Goal: Find specific page/section: Find specific page/section

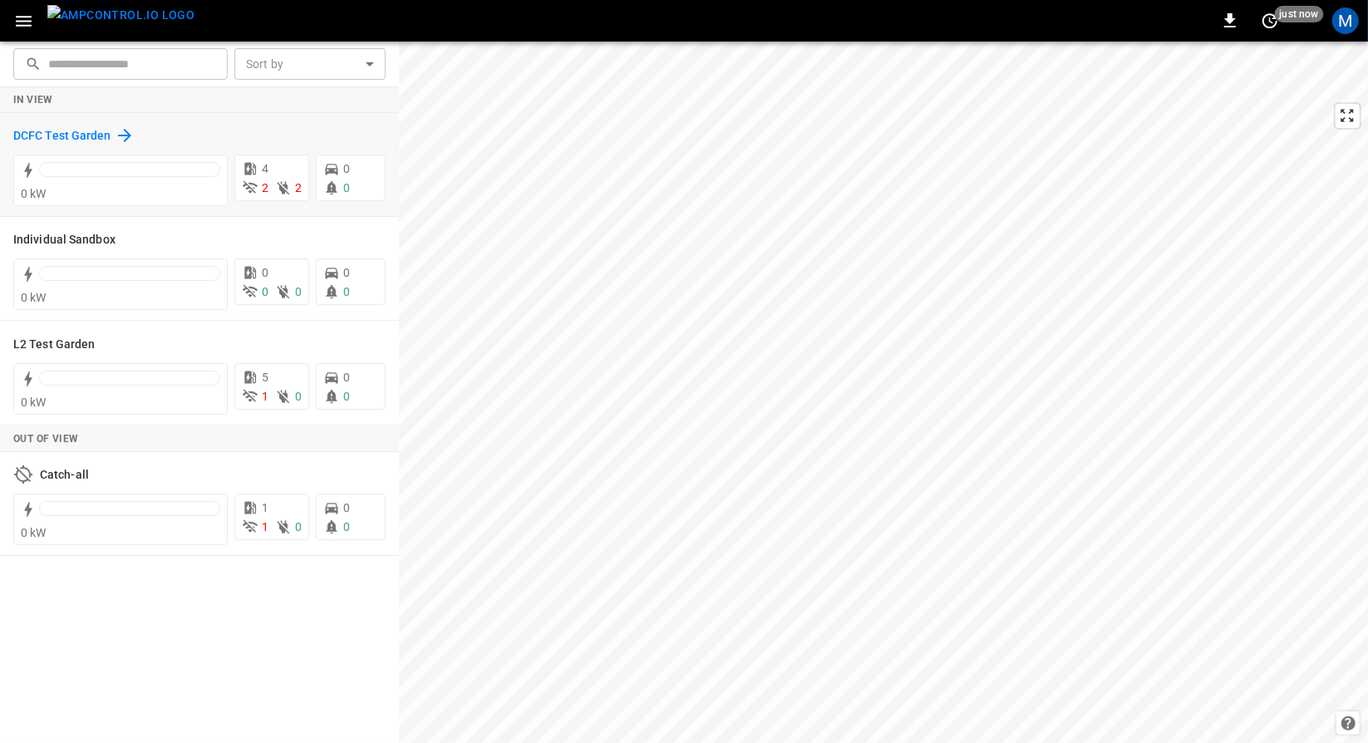
click at [52, 136] on h6 "DCFC Test Garden" at bounding box center [62, 136] width 98 height 18
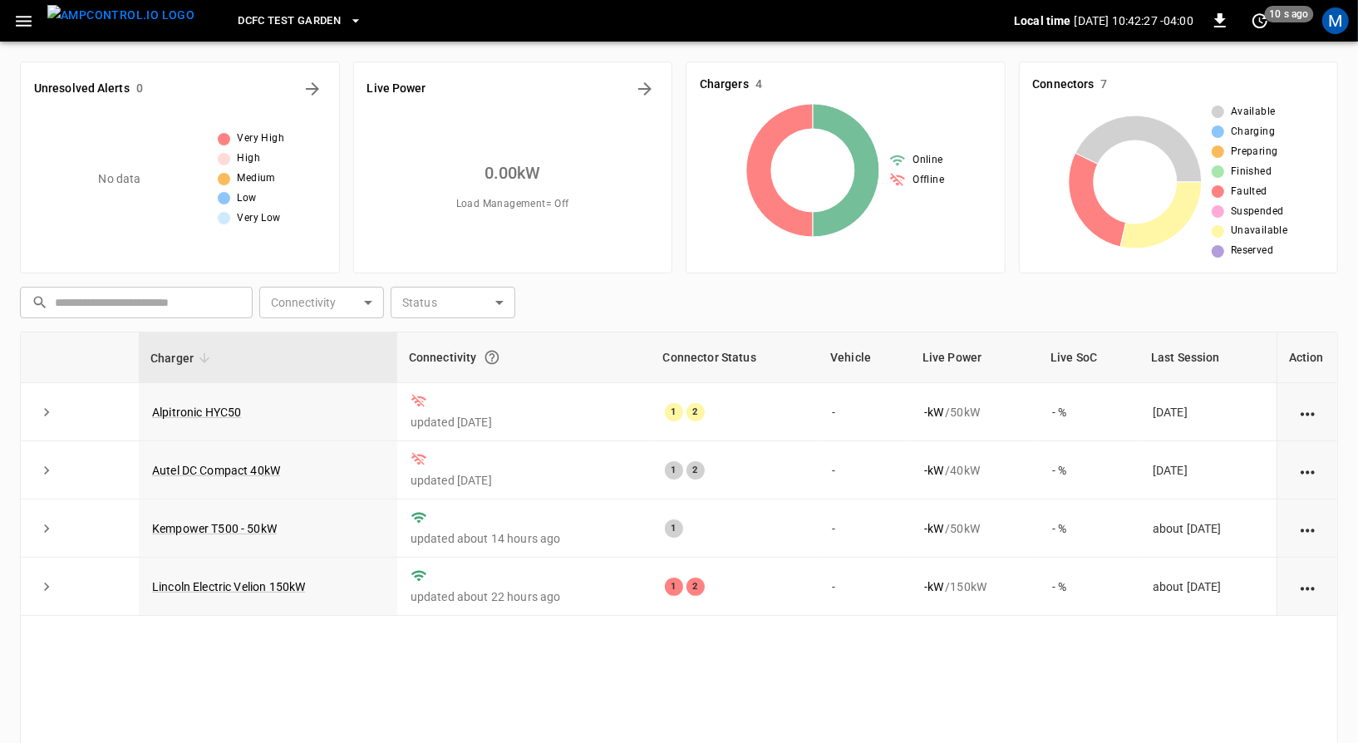
click at [293, 21] on span "DCFC Test Garden" at bounding box center [289, 21] width 103 height 19
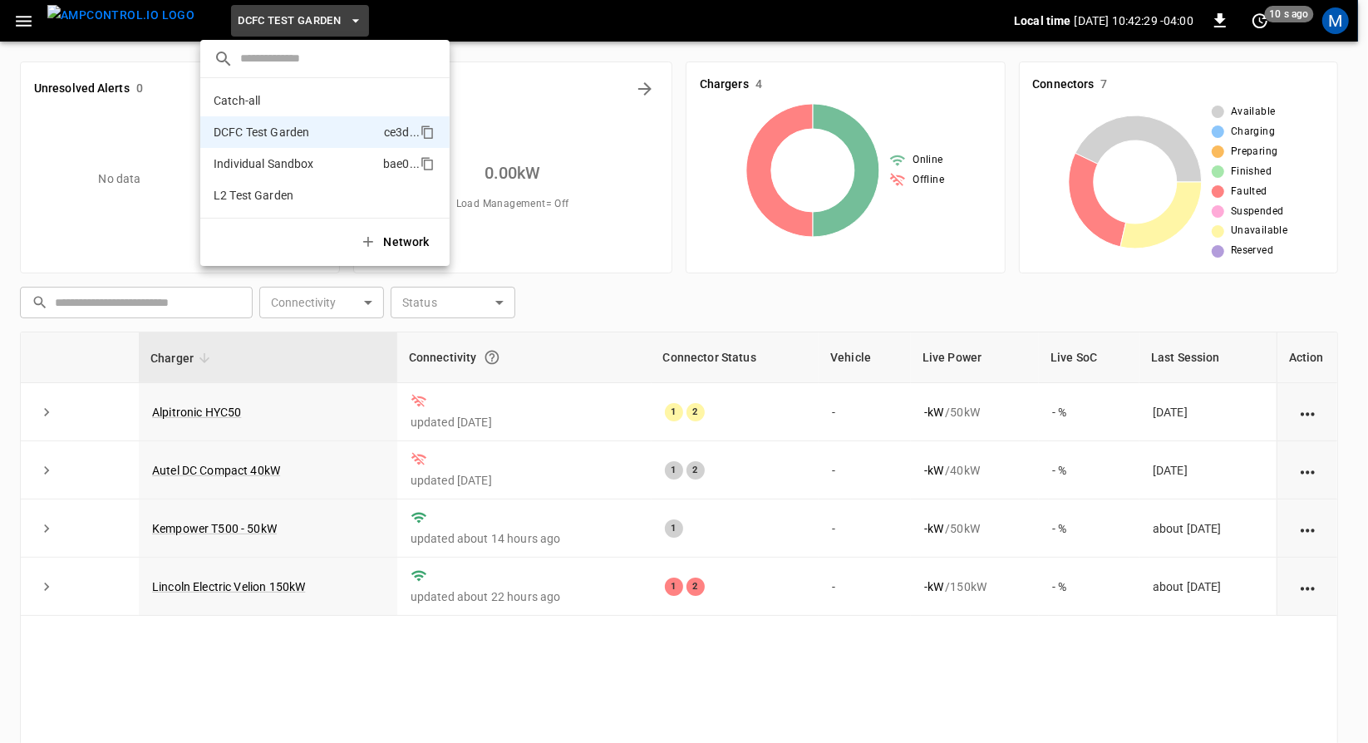
click at [281, 162] on p "Individual Sandbox" at bounding box center [295, 163] width 163 height 17
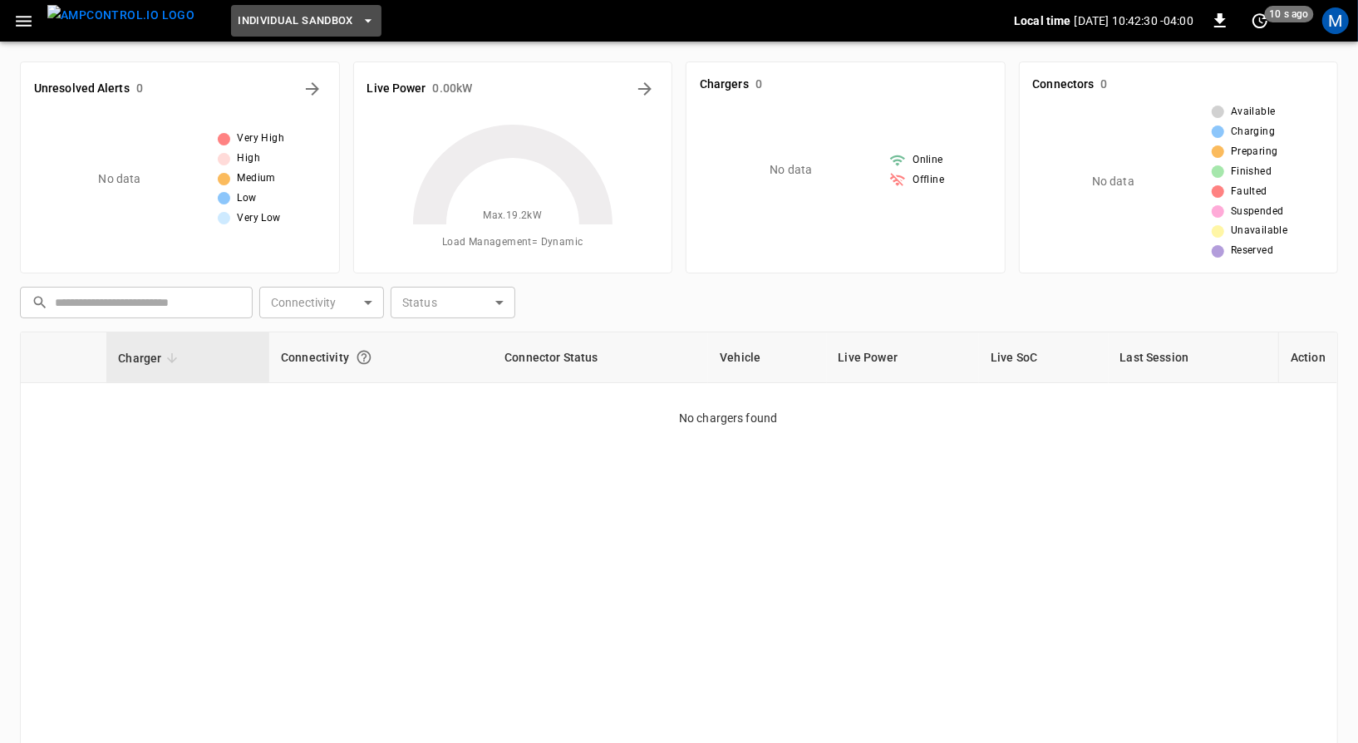
click at [266, 7] on button "Individual Sandbox" at bounding box center [306, 21] width 150 height 32
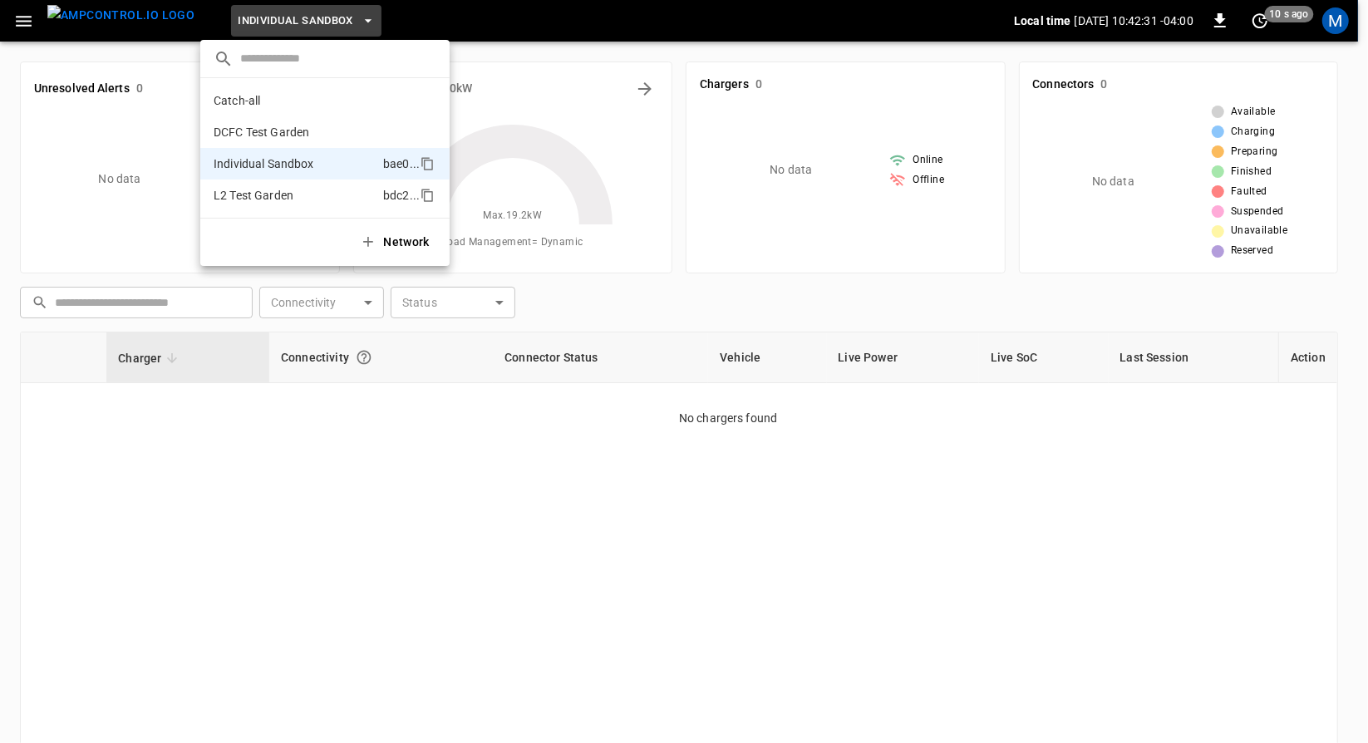
click at [239, 197] on p "L2 Test Garden" at bounding box center [295, 195] width 163 height 17
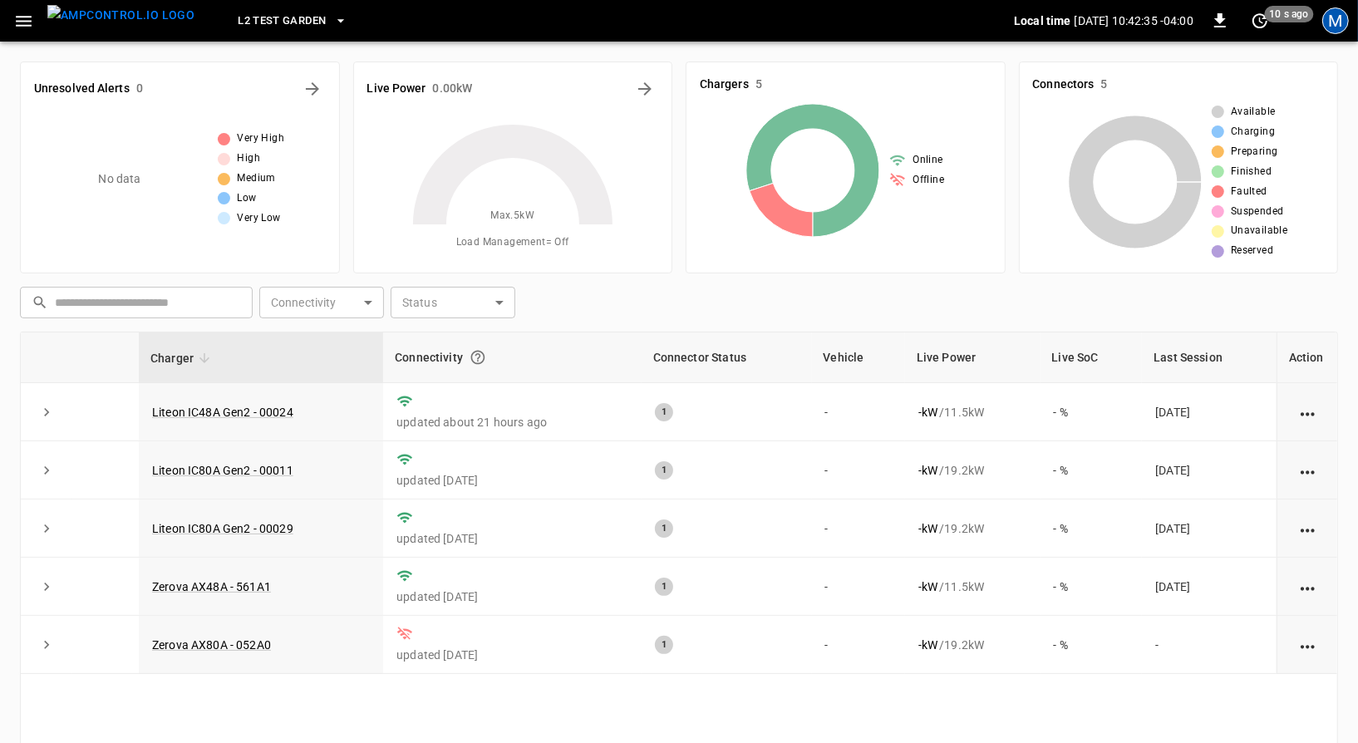
click at [1348, 21] on div "M" at bounding box center [1336, 20] width 27 height 27
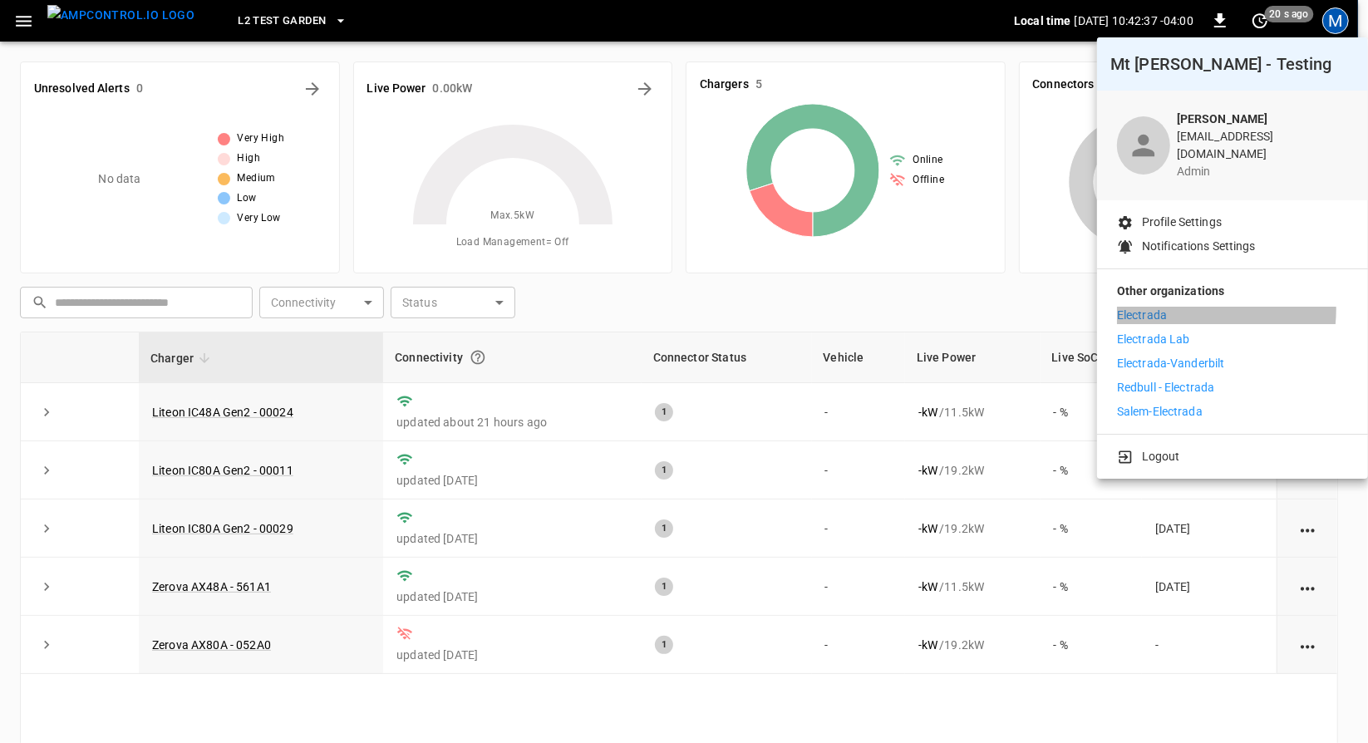
click at [1176, 307] on li "Electrada" at bounding box center [1232, 315] width 231 height 17
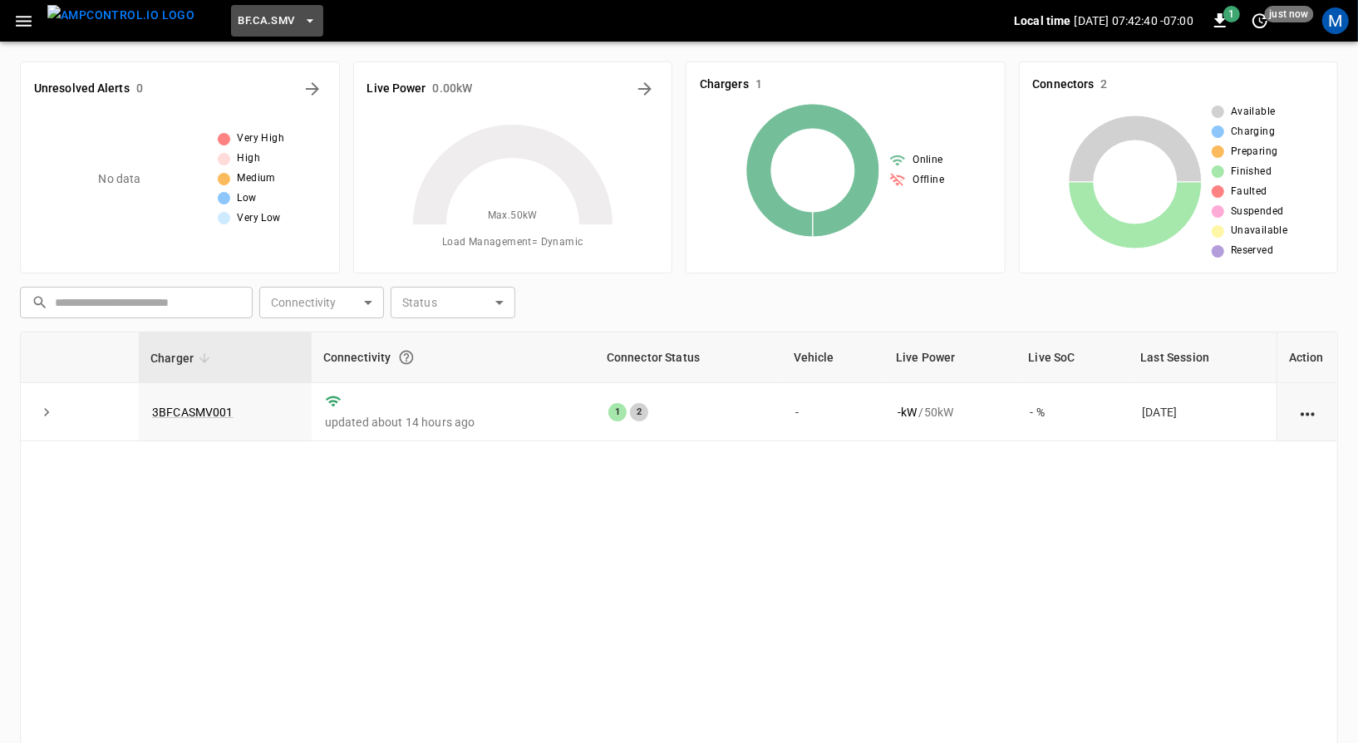
click at [269, 28] on button "BF.CA.SMV" at bounding box center [276, 21] width 91 height 32
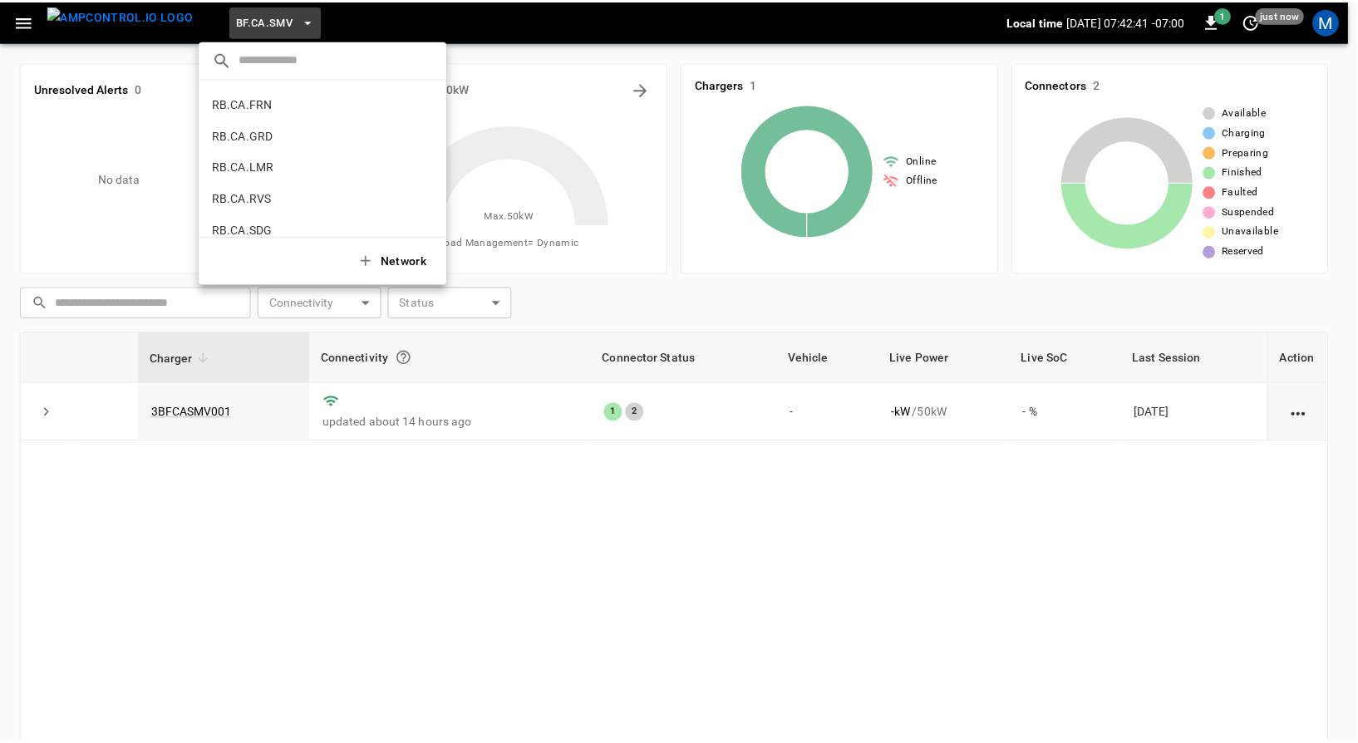
scroll to position [1118, 0]
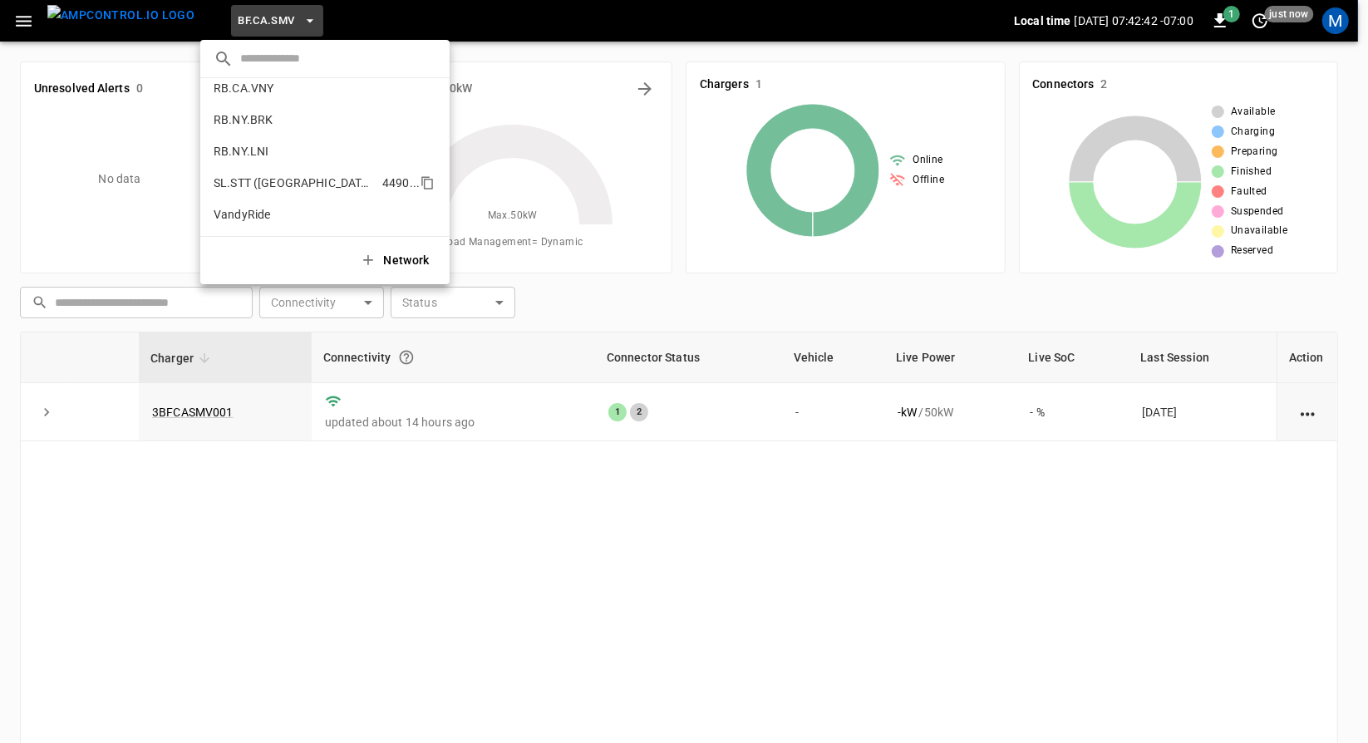
click at [267, 184] on p "SL.STT (Statesville)" at bounding box center [295, 183] width 162 height 17
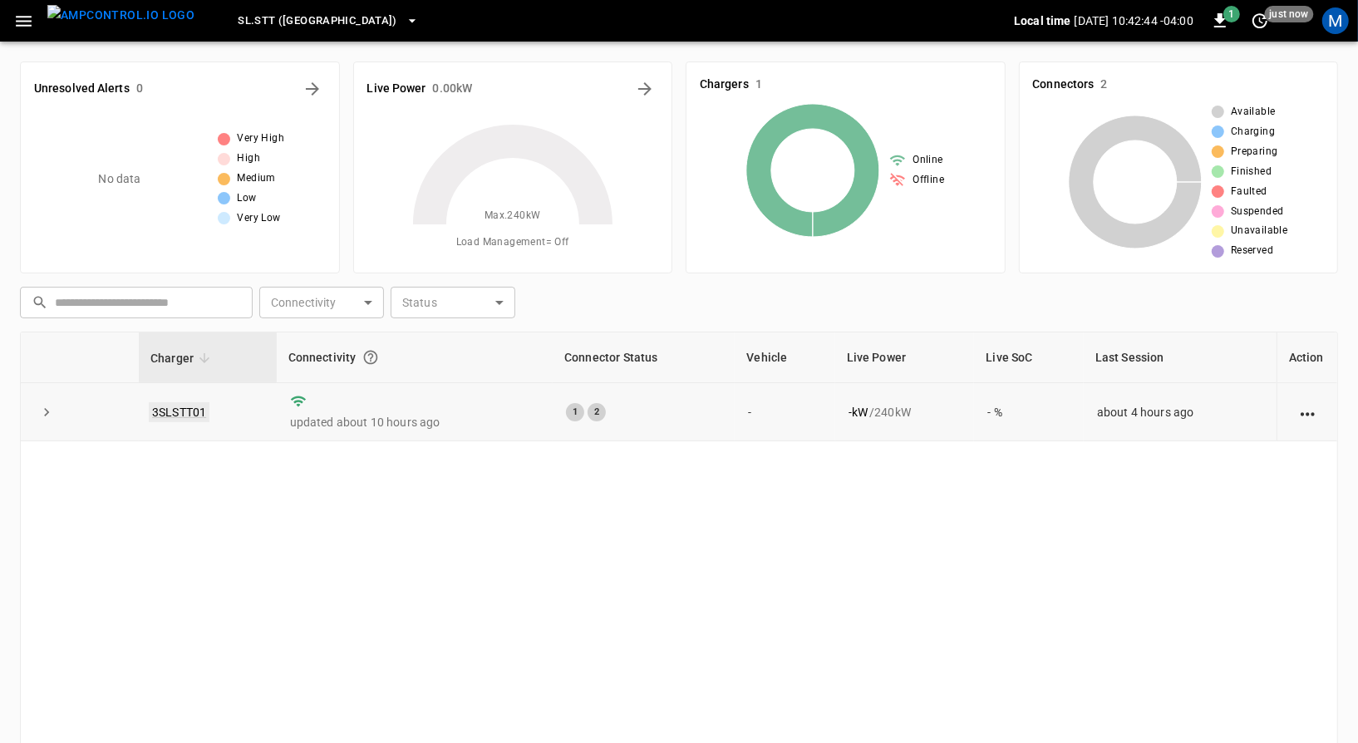
click at [176, 414] on link "3SLSTT01" at bounding box center [179, 412] width 61 height 20
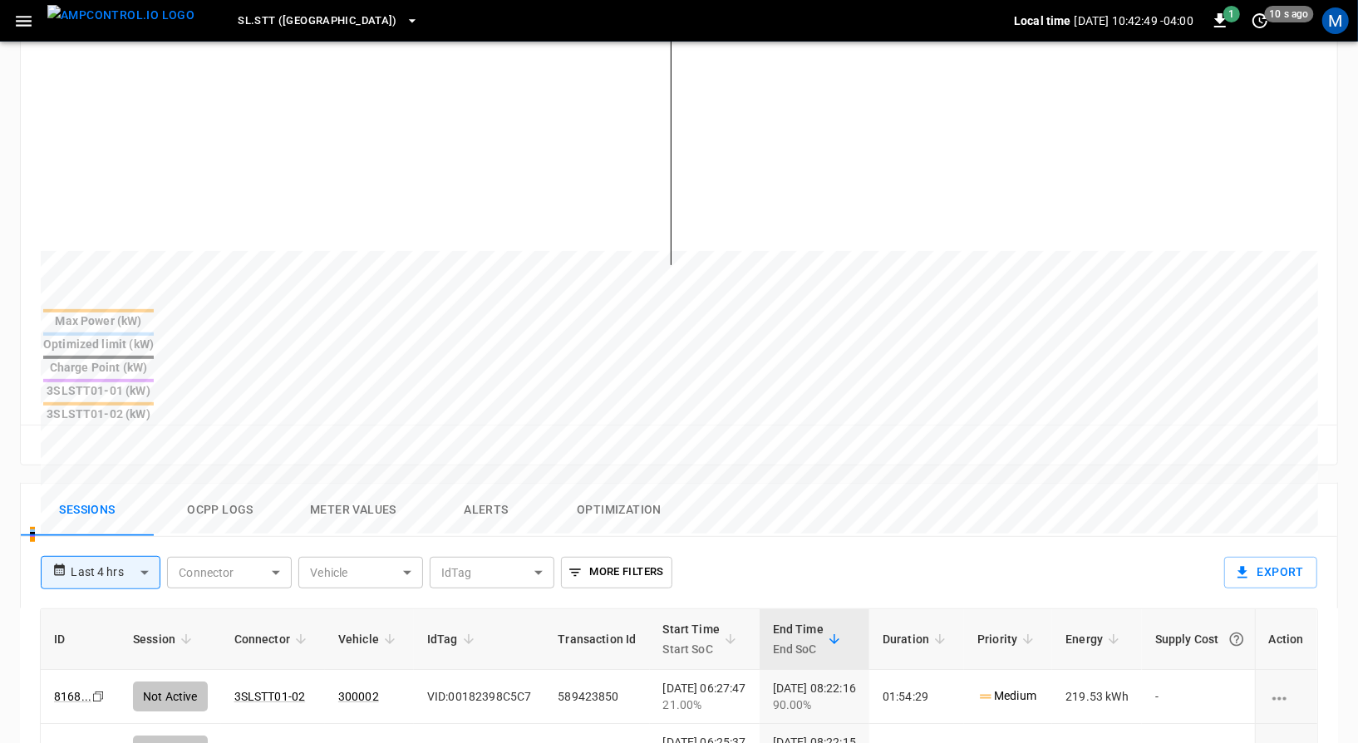
scroll to position [439, 0]
click at [216, 481] on button "Ocpp logs" at bounding box center [220, 507] width 133 height 53
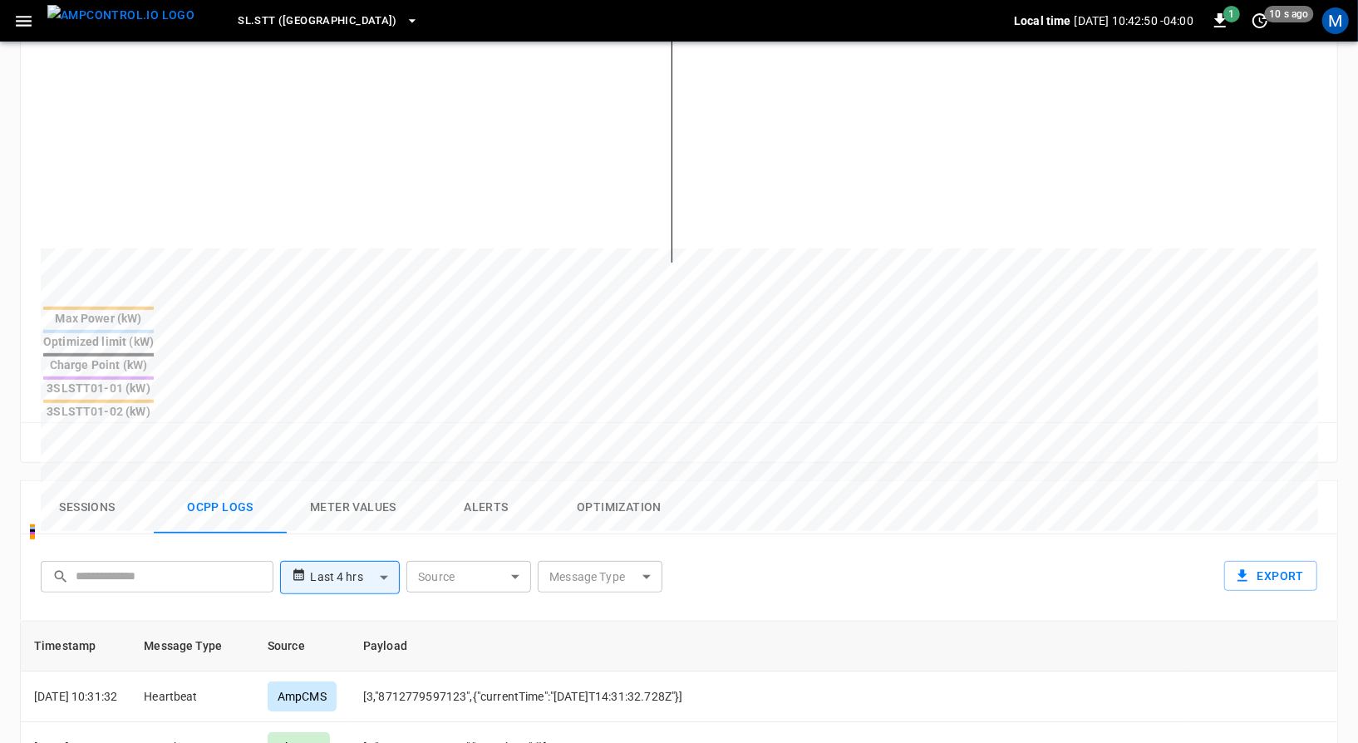
scroll to position [0, 0]
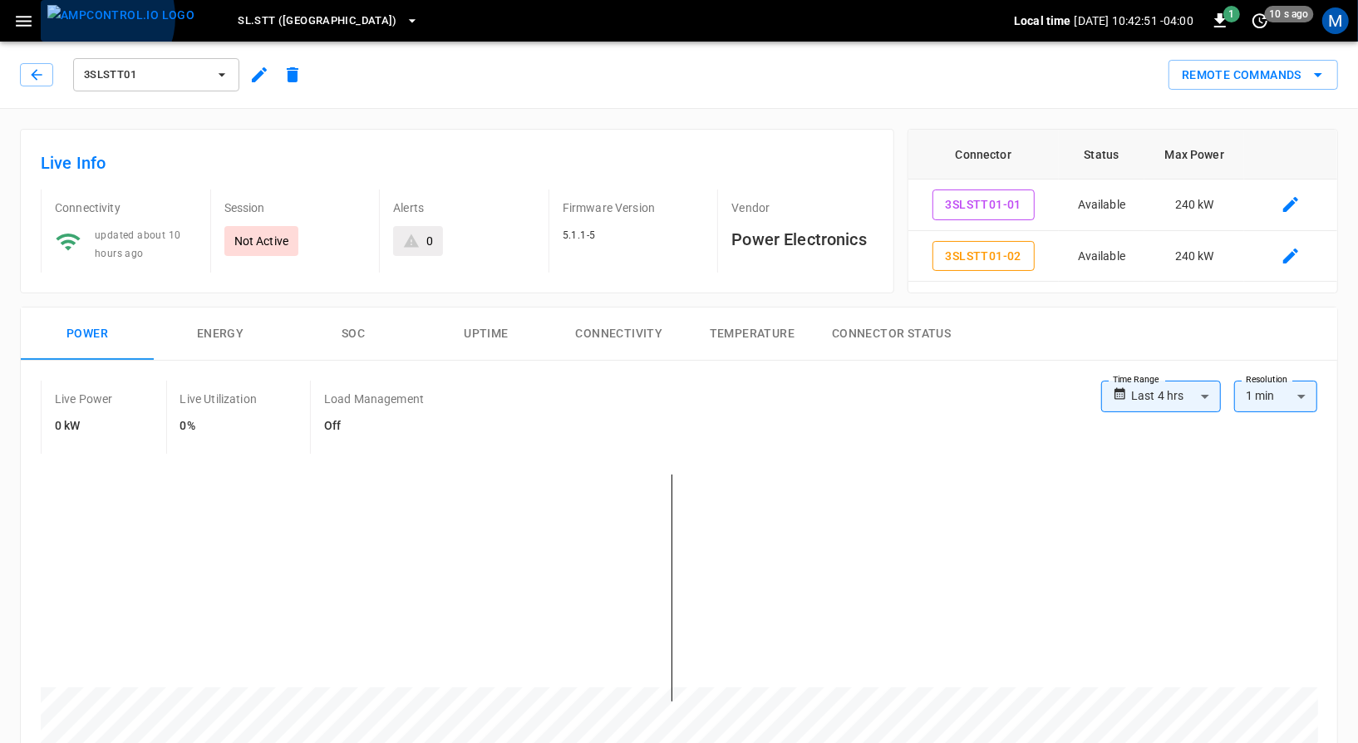
click at [93, 17] on img "menu" at bounding box center [120, 15] width 147 height 21
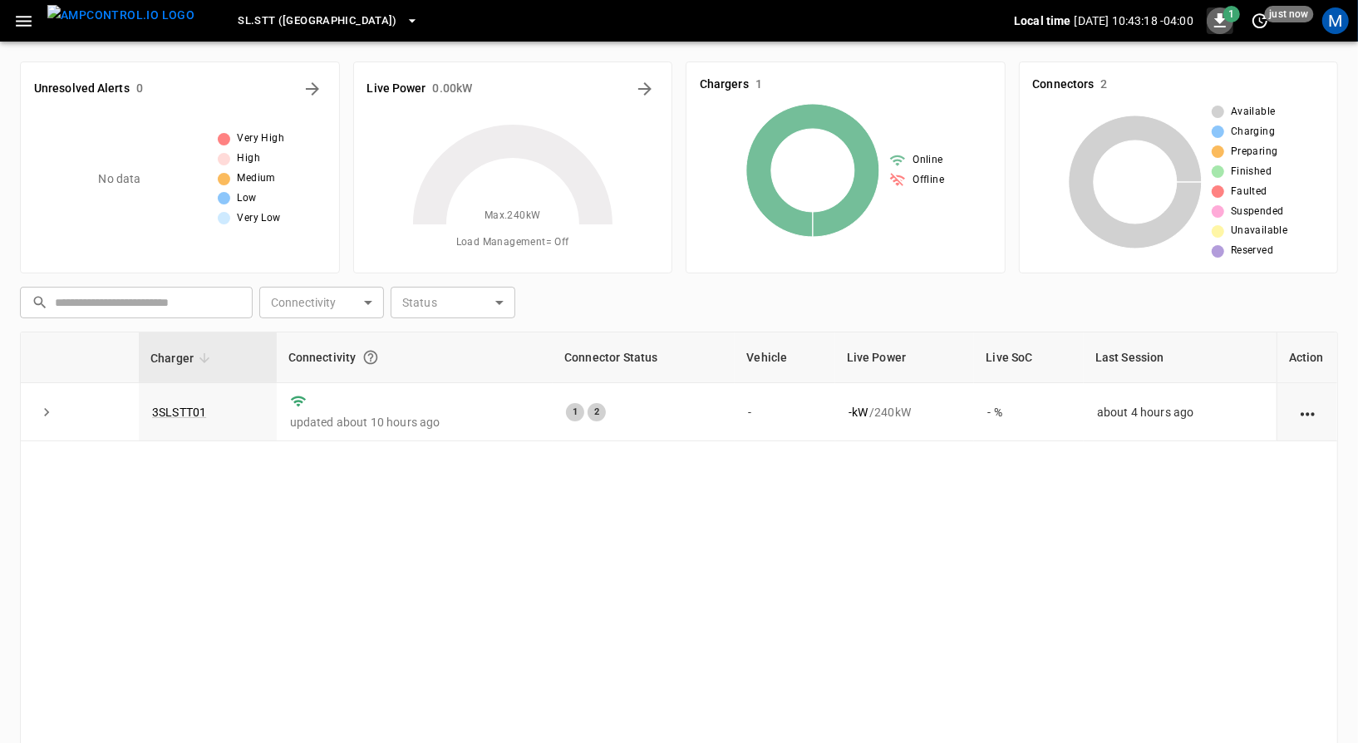
click at [1212, 23] on icon "button" at bounding box center [1220, 21] width 20 height 20
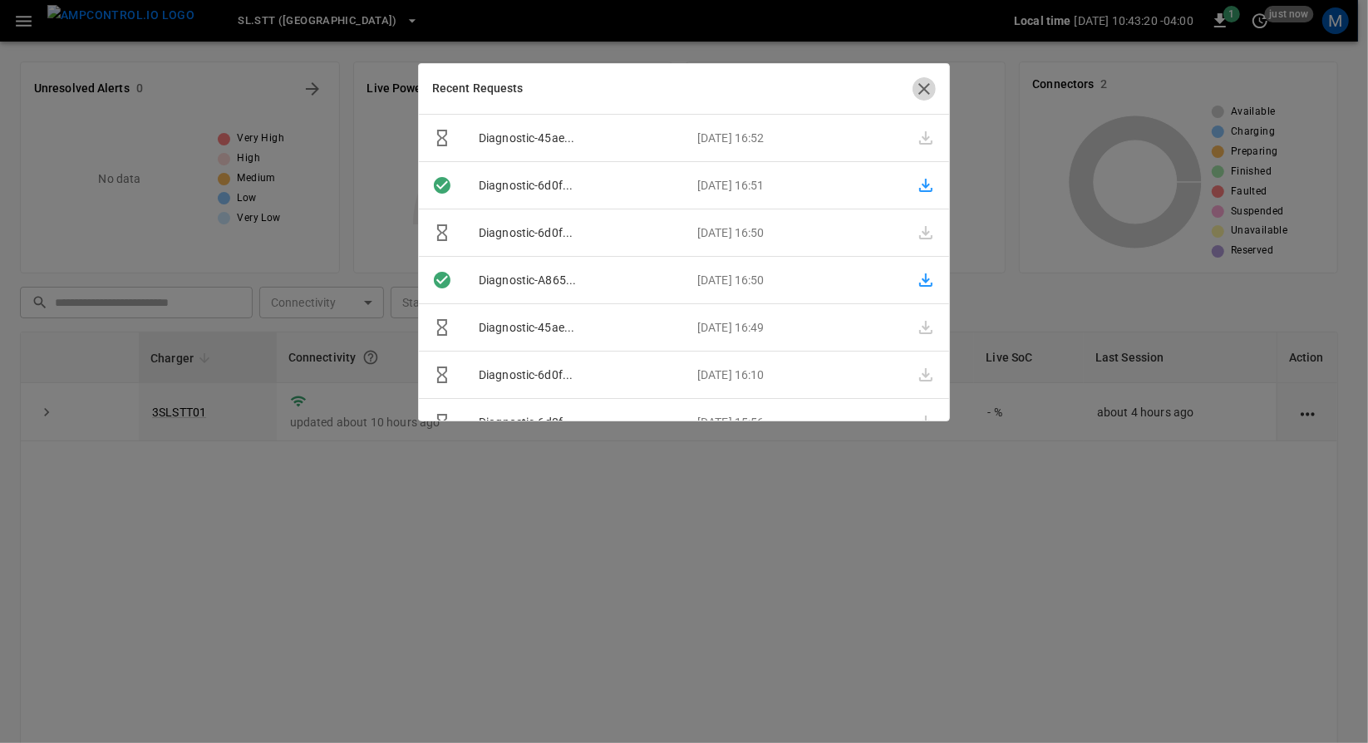
click at [920, 91] on icon "button" at bounding box center [924, 89] width 20 height 20
